Goal: Transaction & Acquisition: Book appointment/travel/reservation

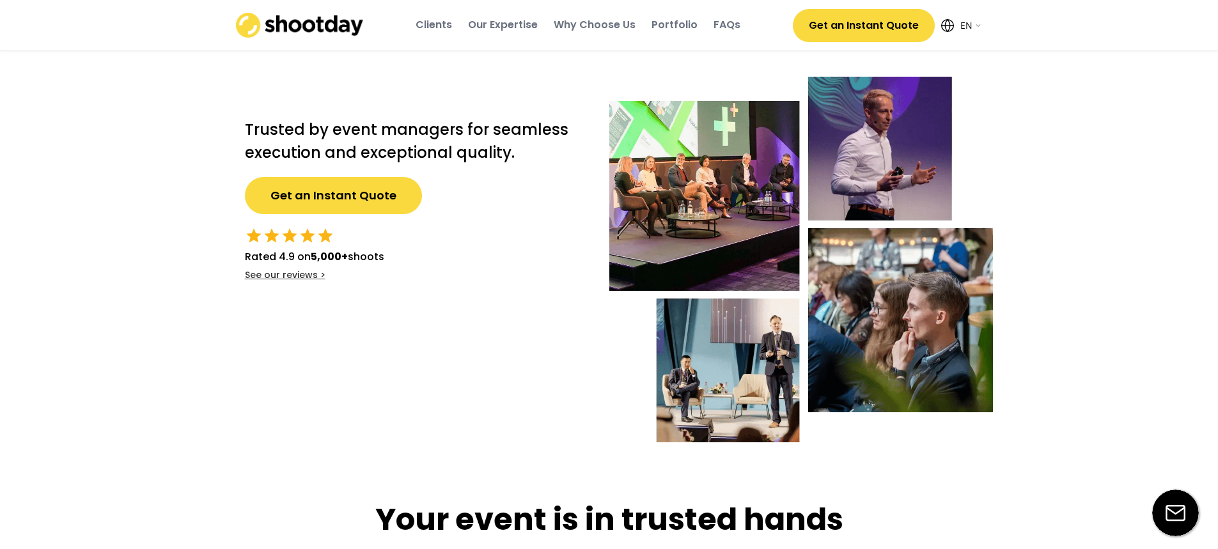
select select ""en""
click at [340, 194] on button "Get an Instant Quote" at bounding box center [333, 195] width 177 height 37
